Goal: Information Seeking & Learning: Learn about a topic

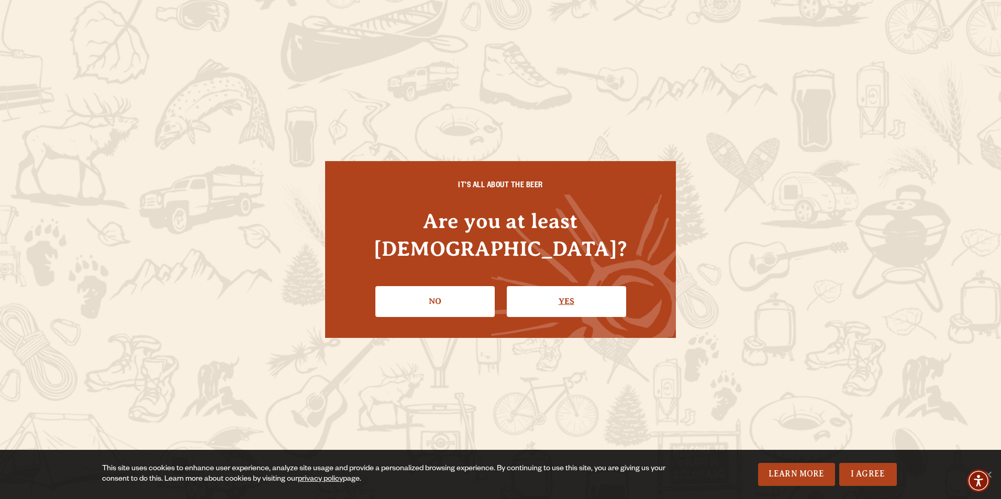
click at [575, 286] on link "Yes" at bounding box center [566, 301] width 119 height 30
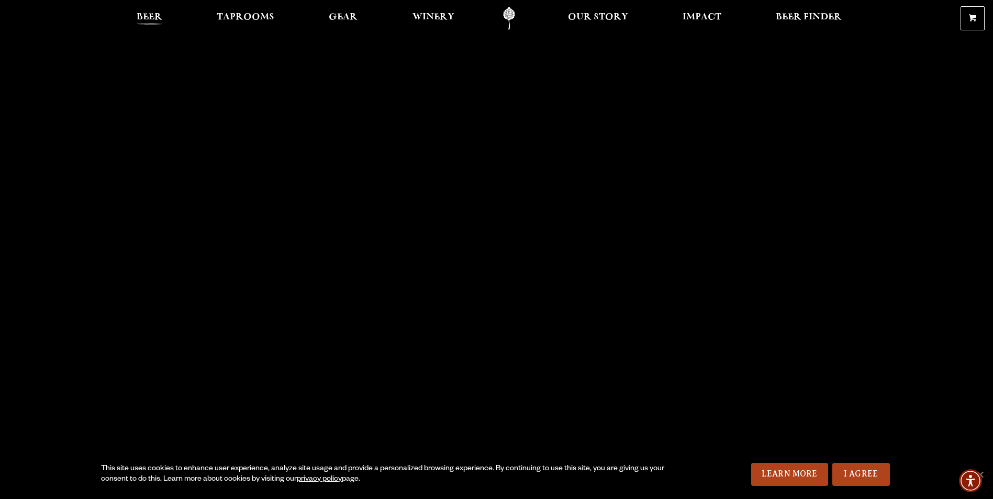
click at [148, 21] on span "Beer" at bounding box center [150, 17] width 26 height 8
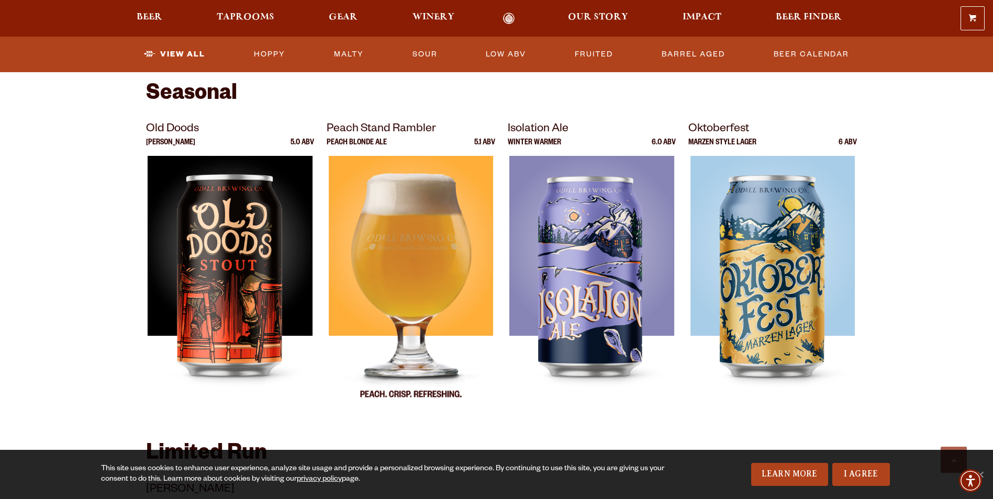
scroll to position [1413, 0]
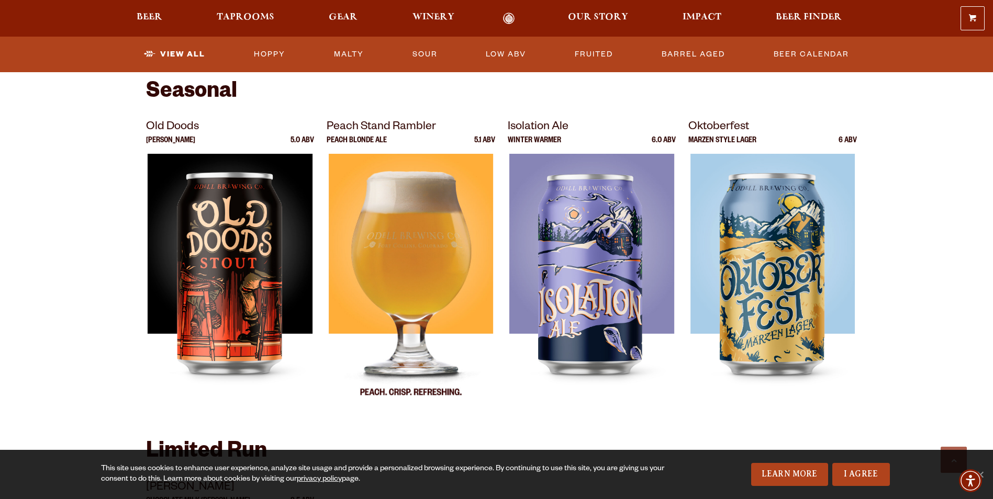
click at [396, 286] on img at bounding box center [411, 285] width 165 height 262
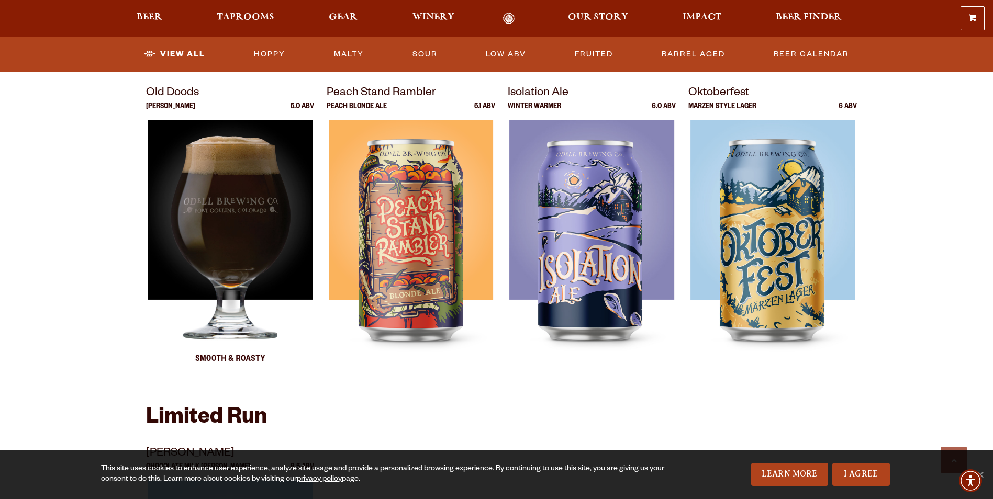
scroll to position [1466, 0]
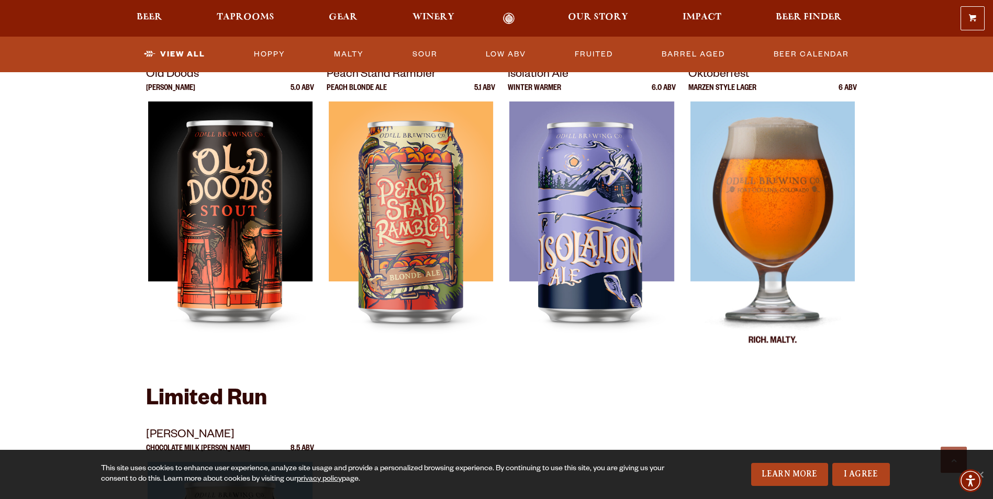
click at [780, 236] on img at bounding box center [773, 233] width 165 height 262
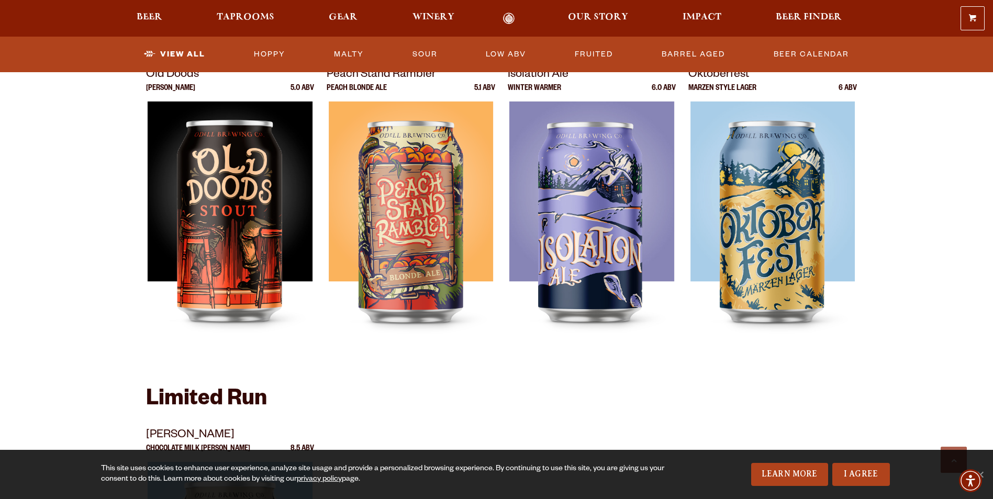
scroll to position [1413, 0]
